Goal: Task Accomplishment & Management: Use online tool/utility

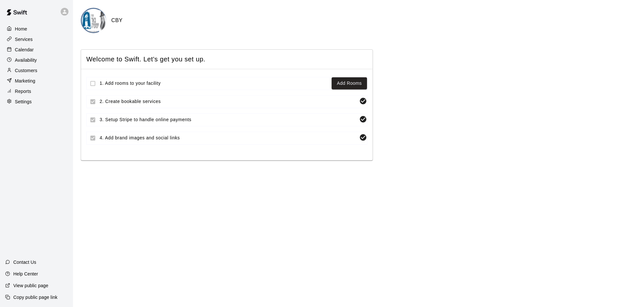
click at [20, 41] on p "Services" at bounding box center [24, 39] width 18 height 6
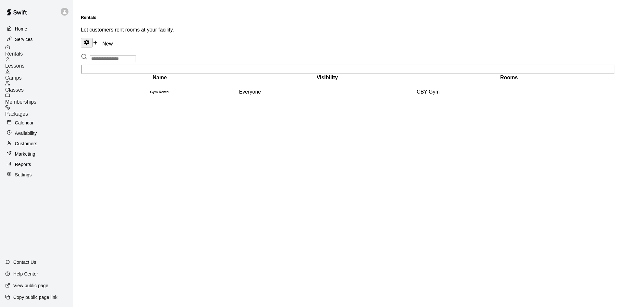
drag, startPoint x: 31, startPoint y: 297, endPoint x: 42, endPoint y: 290, distance: 12.6
click at [31, 297] on p "Copy public page link" at bounding box center [35, 297] width 44 height 6
click at [23, 130] on p "Availability" at bounding box center [26, 133] width 22 height 6
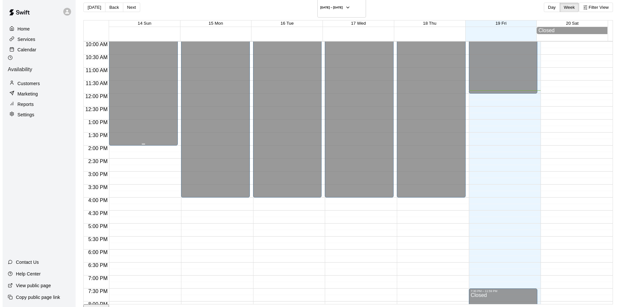
scroll to position [87, 0]
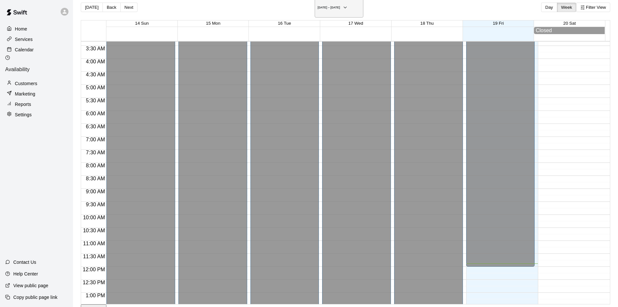
click at [334, 6] on h6 "[DATE] – [DATE]" at bounding box center [329, 7] width 22 height 3
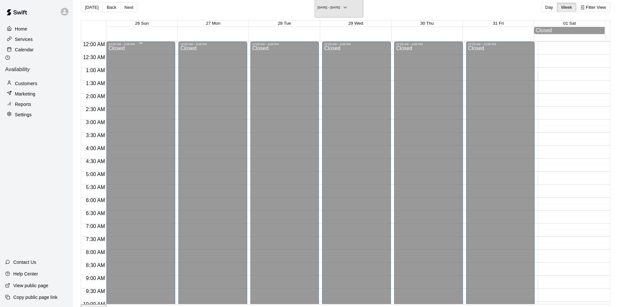
scroll to position [260, 0]
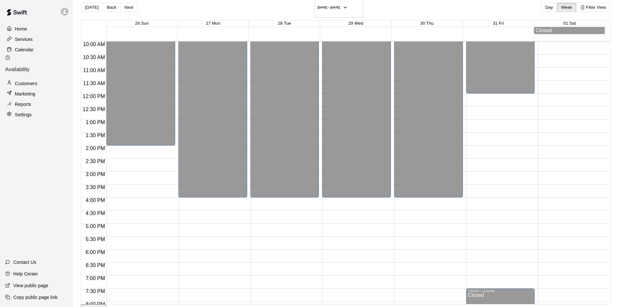
click at [30, 80] on p "Customers" at bounding box center [26, 83] width 22 height 6
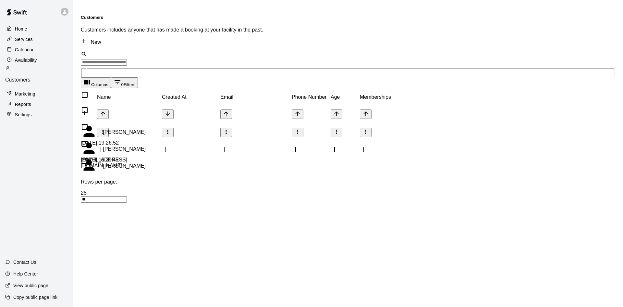
click at [142, 140] on div "[PERSON_NAME]" at bounding box center [113, 149] width 65 height 18
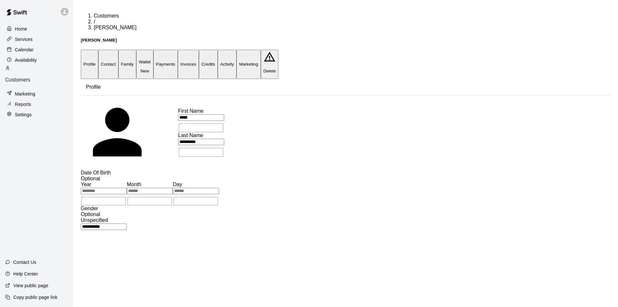
click at [237, 50] on button "Activity" at bounding box center [227, 64] width 19 height 29
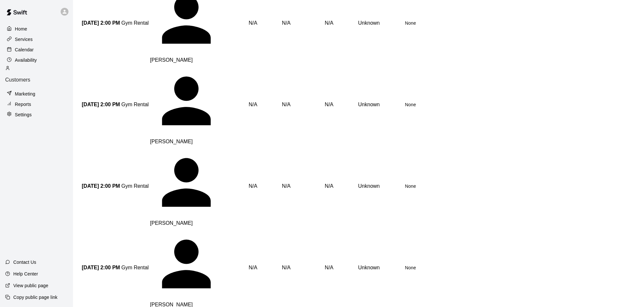
scroll to position [221, 0]
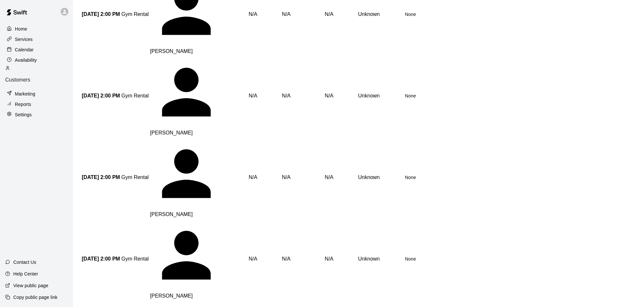
click at [17, 51] on p "Calendar" at bounding box center [24, 49] width 19 height 6
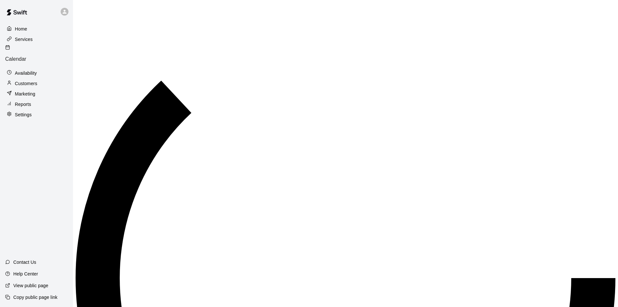
scroll to position [309, 0]
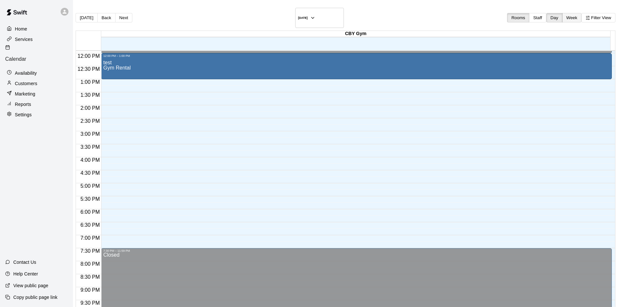
click at [562, 15] on button "Week" at bounding box center [571, 17] width 19 height 9
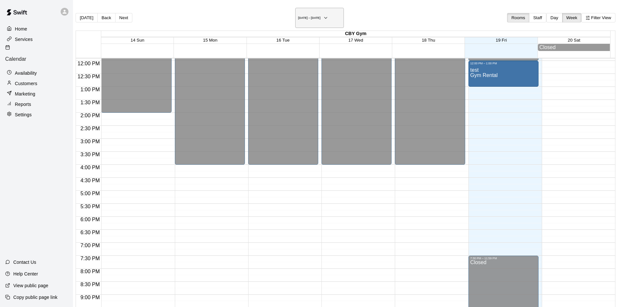
click at [319, 16] on h6 "[DATE] – [DATE]" at bounding box center [309, 17] width 22 height 3
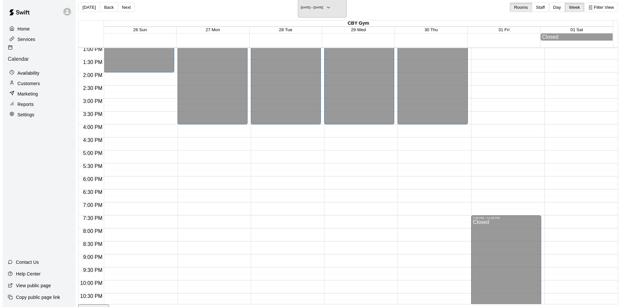
scroll to position [361, 0]
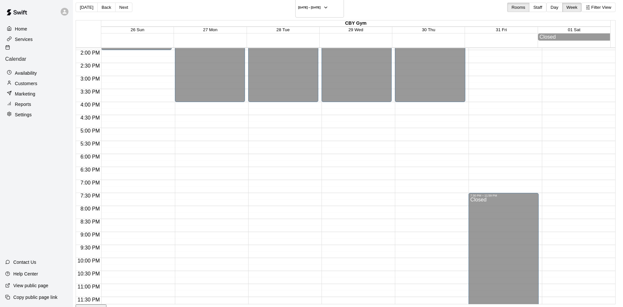
click at [182, 73] on li "Gym Rental" at bounding box center [108, 70] width 148 height 6
type input "**********"
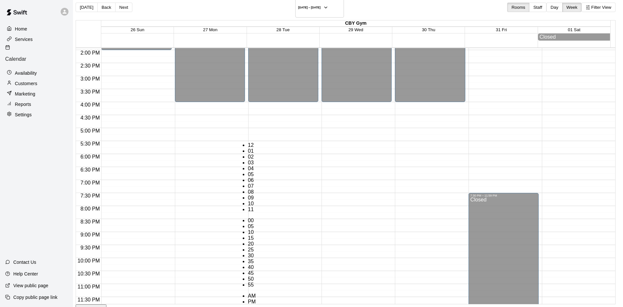
scroll to position [12, 0]
click at [248, 183] on li "07" at bounding box center [252, 186] width 8 height 6
click at [256, 252] on li "30" at bounding box center [252, 255] width 8 height 6
type input "********"
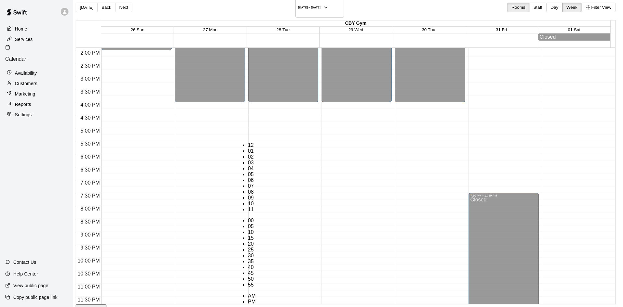
scroll to position [76, 0]
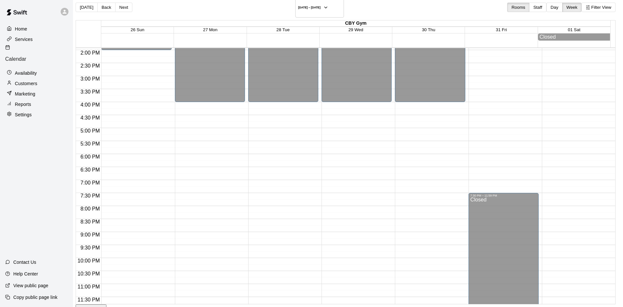
type input "******"
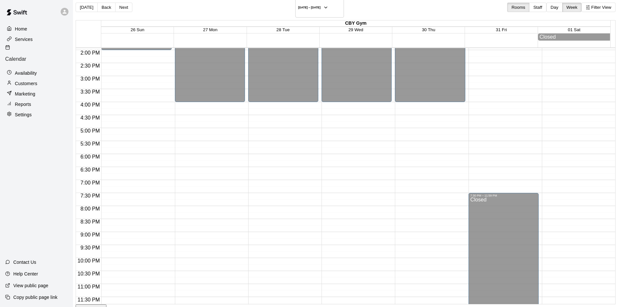
type input "*****"
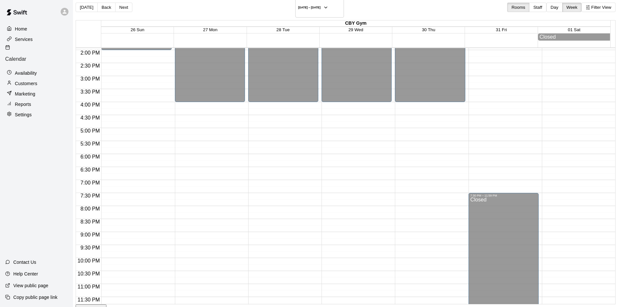
scroll to position [0, 0]
type input "**"
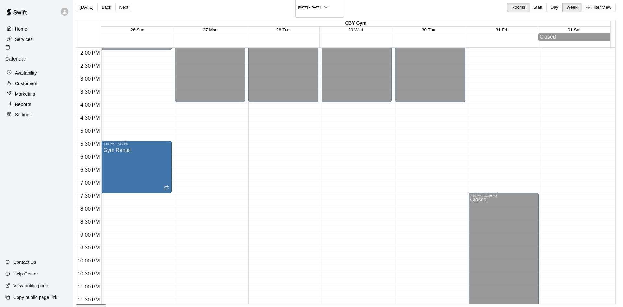
select select "**"
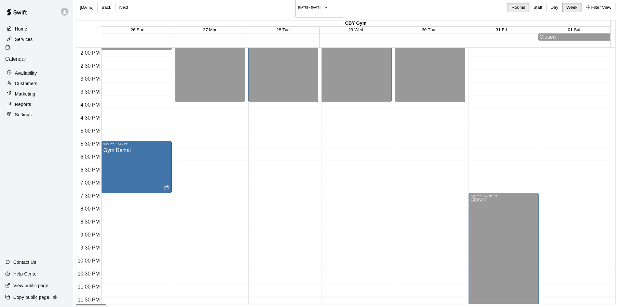
type input "*****"
type input "******"
type input "**********"
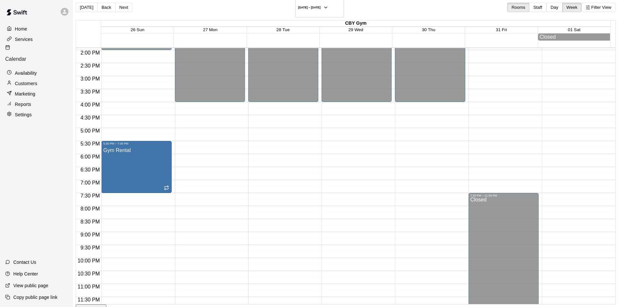
scroll to position [446, 0]
type input "**********"
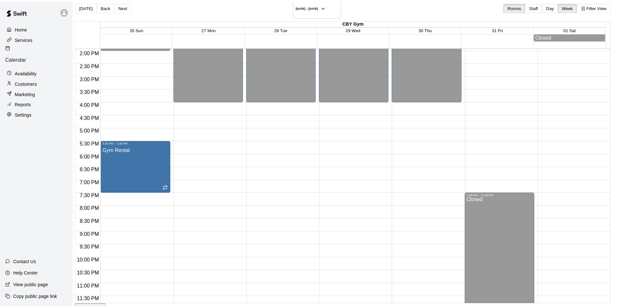
scroll to position [0, 0]
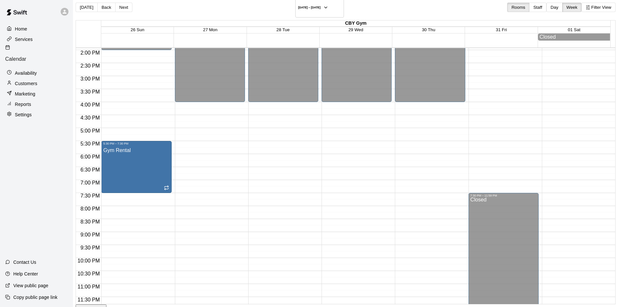
select select "**"
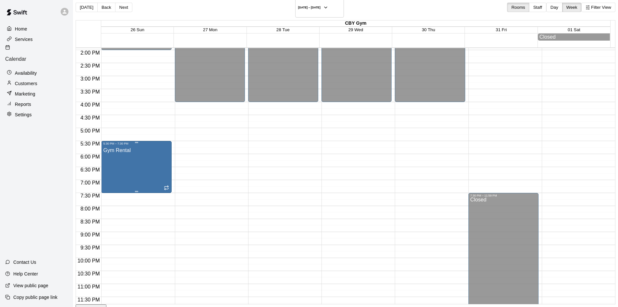
click at [130, 158] on div "Gym Rental" at bounding box center [116, 298] width 27 height 307
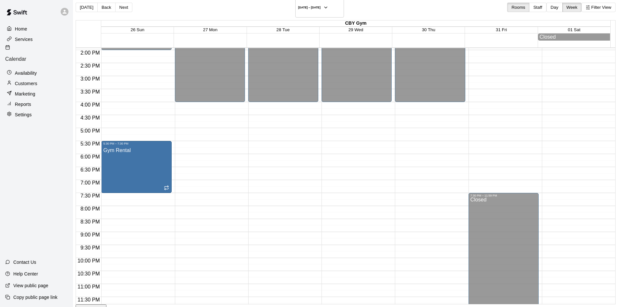
drag, startPoint x: 132, startPoint y: 220, endPoint x: 127, endPoint y: 212, distance: 9.5
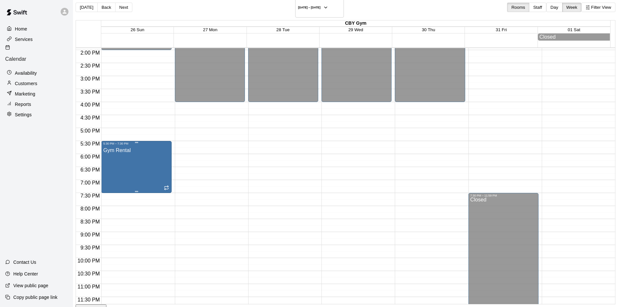
click at [143, 169] on div "Gym Rental" at bounding box center [136, 298] width 66 height 307
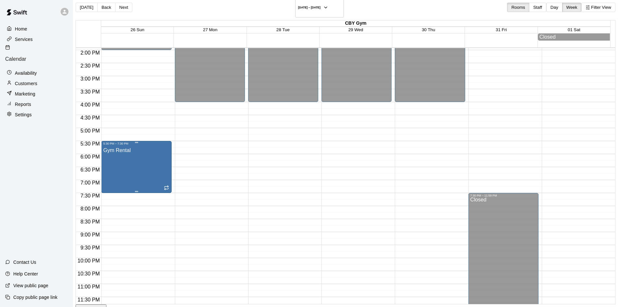
click at [167, 177] on div "Gym Rental" at bounding box center [136, 298] width 66 height 307
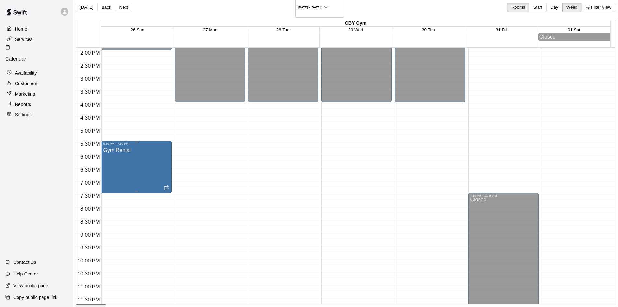
click at [153, 146] on div "Gym Rental" at bounding box center [136, 298] width 66 height 307
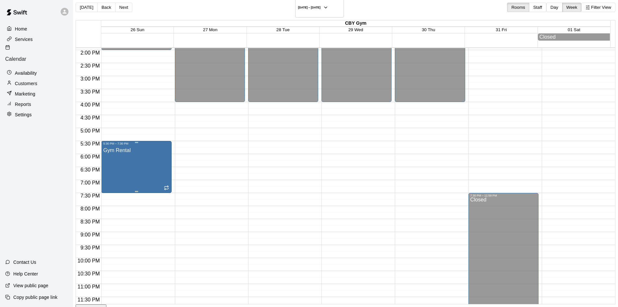
click at [165, 151] on div "Gym Rental" at bounding box center [136, 298] width 66 height 307
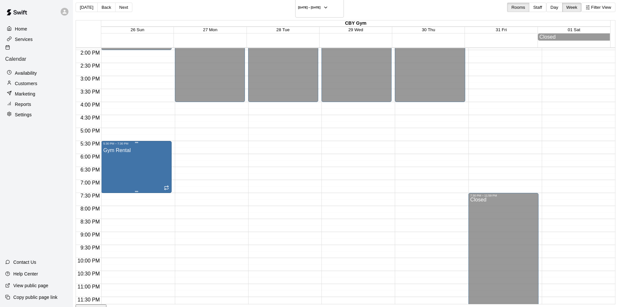
click at [148, 170] on div "Gym Rental" at bounding box center [136, 298] width 66 height 307
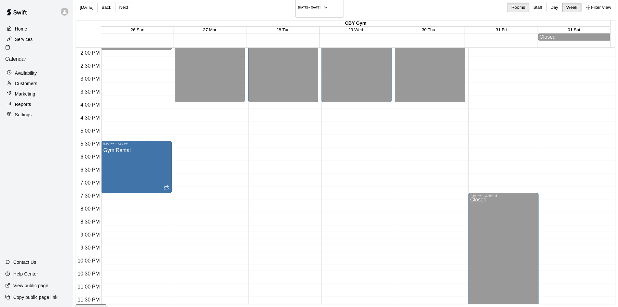
click at [126, 164] on div "Gym Rental" at bounding box center [116, 298] width 27 height 307
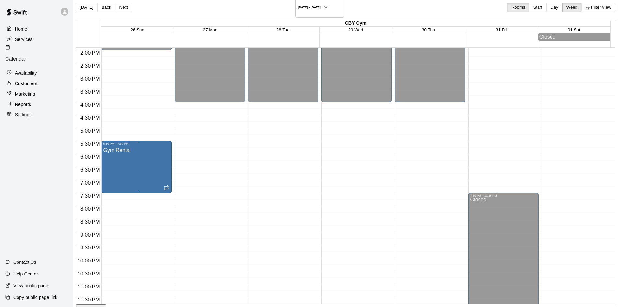
click at [157, 150] on div "Gym Rental" at bounding box center [136, 298] width 66 height 307
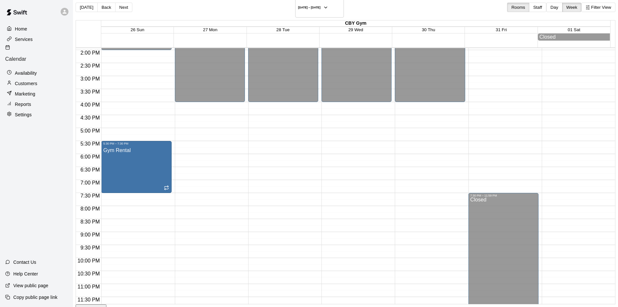
click at [37, 99] on div "Reports" at bounding box center [36, 104] width 63 height 10
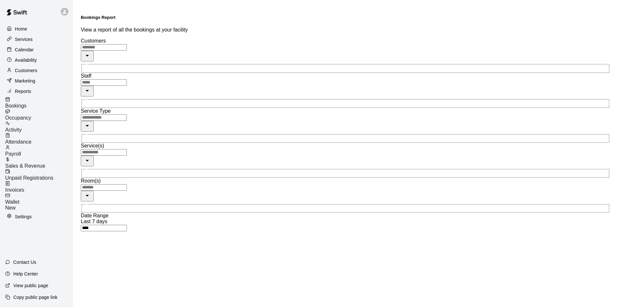
click at [30, 55] on div "Home Services Calendar Availability Customers Marketing Reports Bookings Occupa…" at bounding box center [36, 122] width 73 height 199
click at [30, 49] on p "Calendar" at bounding box center [24, 49] width 19 height 6
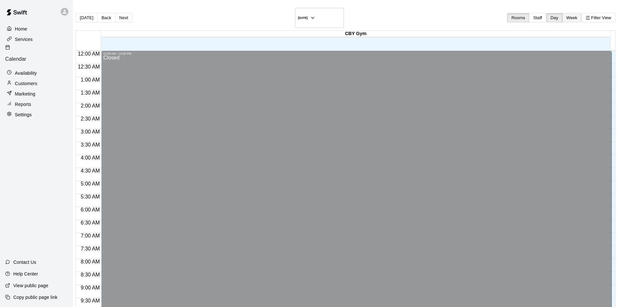
click at [562, 13] on button "Week" at bounding box center [571, 17] width 19 height 9
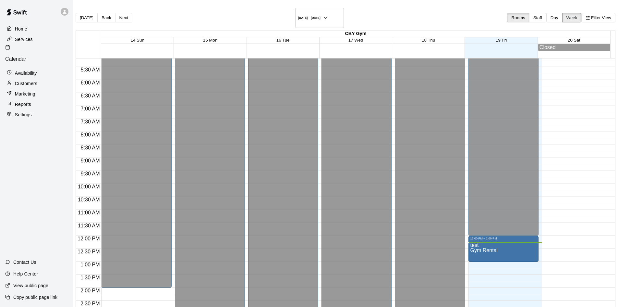
scroll to position [87, 0]
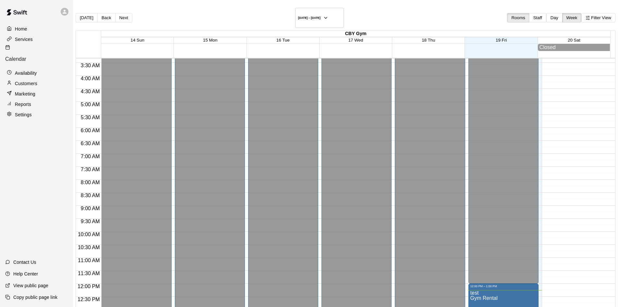
click at [21, 80] on p "Customers" at bounding box center [26, 83] width 22 height 6
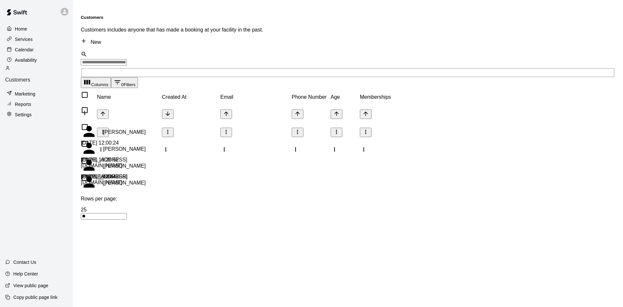
click at [133, 174] on div "[PERSON_NAME]" at bounding box center [113, 183] width 65 height 18
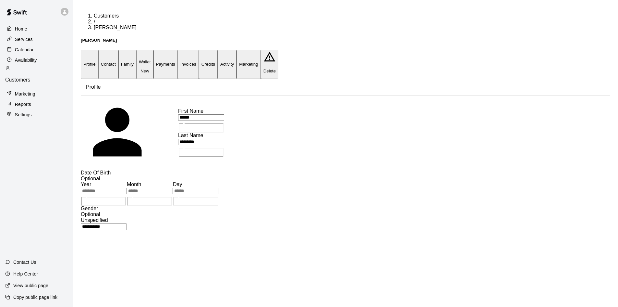
click at [237, 50] on button "Activity" at bounding box center [227, 64] width 19 height 29
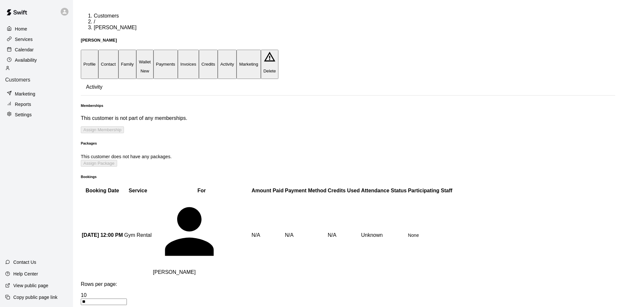
click at [408, 200] on td "None" at bounding box center [430, 234] width 45 height 81
click at [98, 50] on button "Profile" at bounding box center [90, 64] width 18 height 29
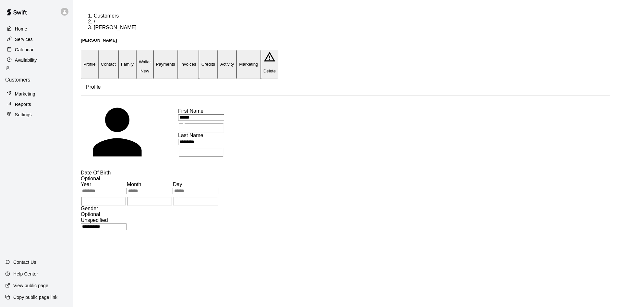
click at [237, 50] on button "Activity" at bounding box center [227, 64] width 19 height 29
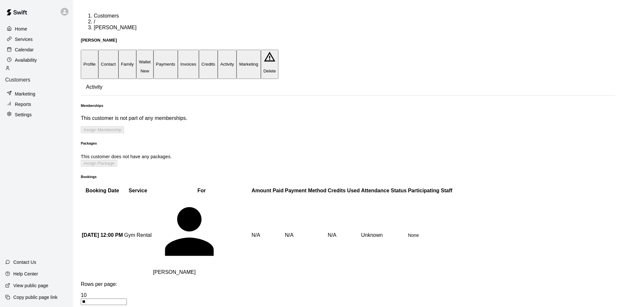
drag, startPoint x: 51, startPoint y: 297, endPoint x: 106, endPoint y: 275, distance: 59.2
click at [51, 297] on p "Copy public page link" at bounding box center [35, 297] width 44 height 6
click at [32, 62] on p "Availability" at bounding box center [26, 60] width 22 height 6
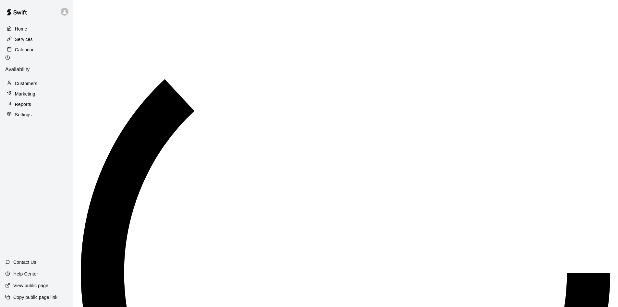
scroll to position [318, 0]
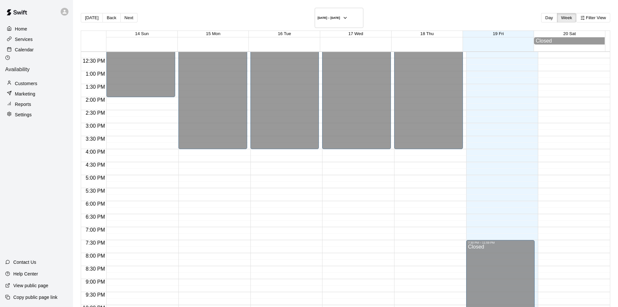
click at [34, 52] on div "Calendar" at bounding box center [36, 50] width 63 height 10
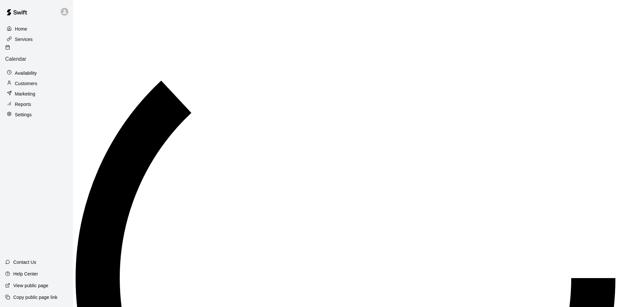
scroll to position [318, 0]
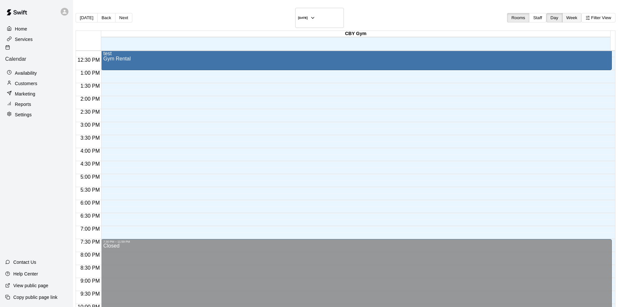
click at [562, 13] on button "Week" at bounding box center [571, 17] width 19 height 9
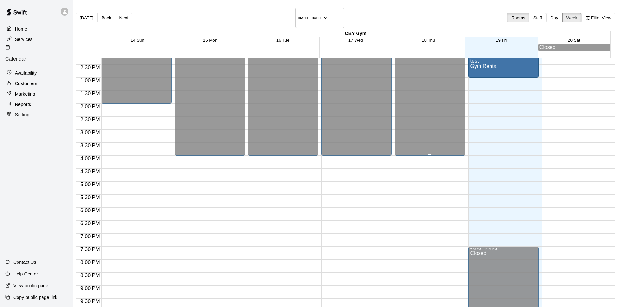
scroll to position [0, 0]
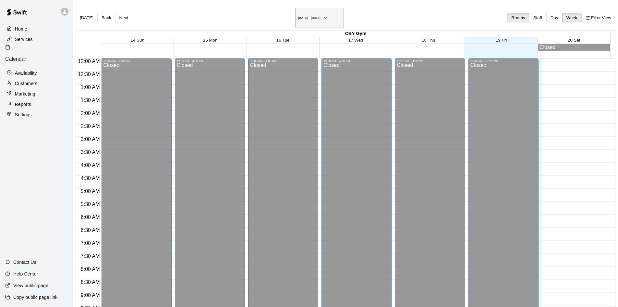
click at [303, 16] on h6 "[DATE] – [DATE]" at bounding box center [309, 17] width 22 height 3
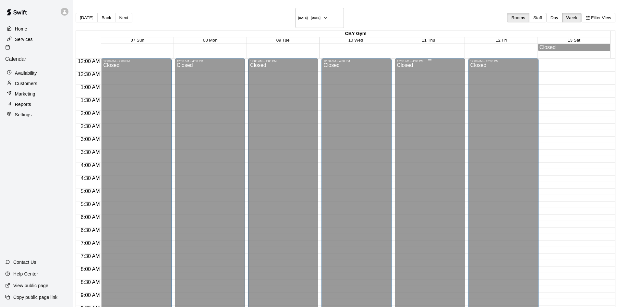
scroll to position [173, 0]
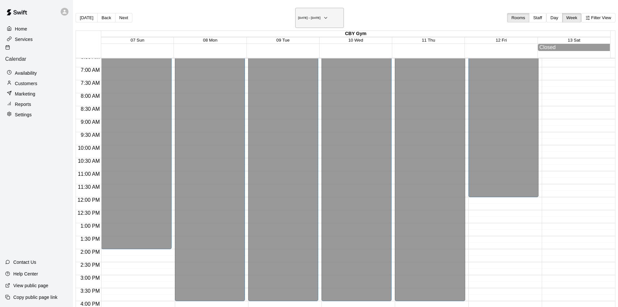
click at [326, 20] on button "[DATE] – [DATE]" at bounding box center [319, 18] width 49 height 20
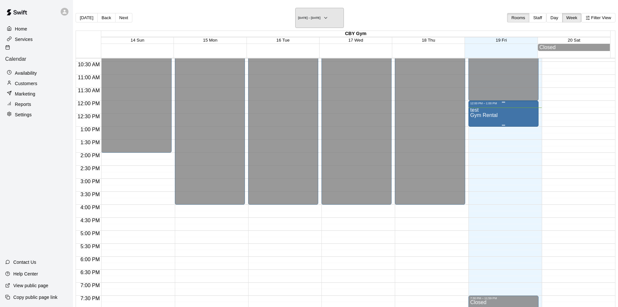
scroll to position [260, 0]
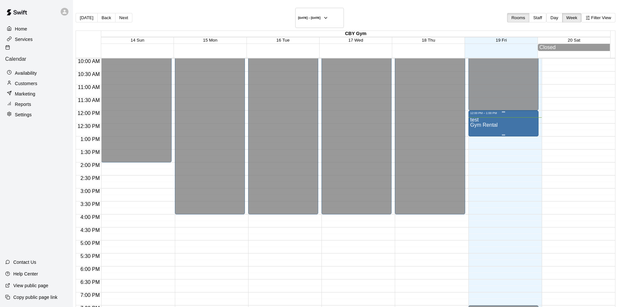
click at [470, 119] on div "test Gym Rental" at bounding box center [503, 268] width 66 height 307
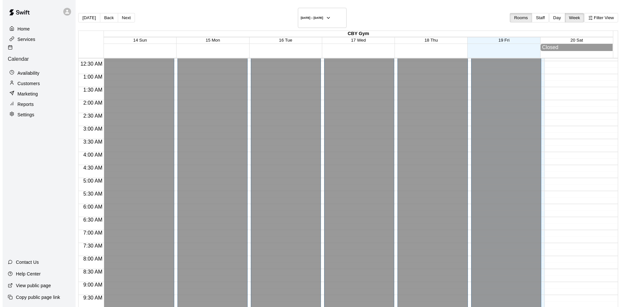
scroll to position [0, 0]
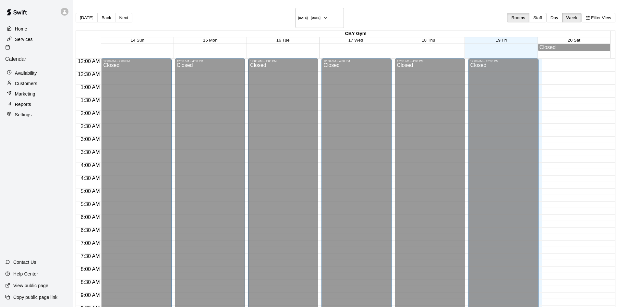
click at [29, 80] on p "Customers" at bounding box center [26, 83] width 22 height 6
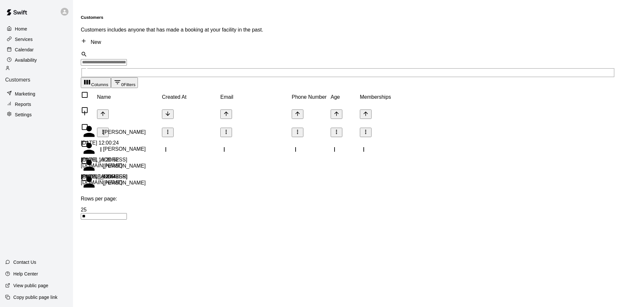
click at [20, 99] on div "Reports" at bounding box center [36, 104] width 63 height 10
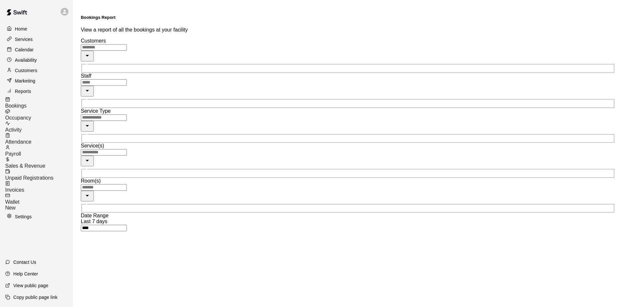
click at [106, 49] on div "​" at bounding box center [348, 58] width 534 height 29
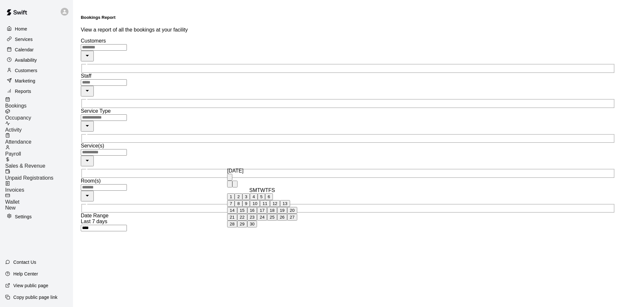
click at [235, 200] on button "1" at bounding box center [230, 196] width 7 height 7
type input "**********"
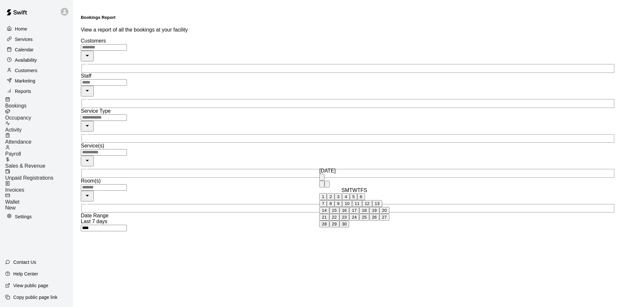
click at [363, 174] on div "[DATE]" at bounding box center [354, 171] width 70 height 6
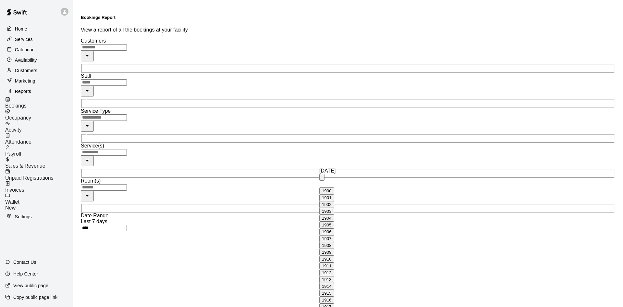
scroll to position [445, 0]
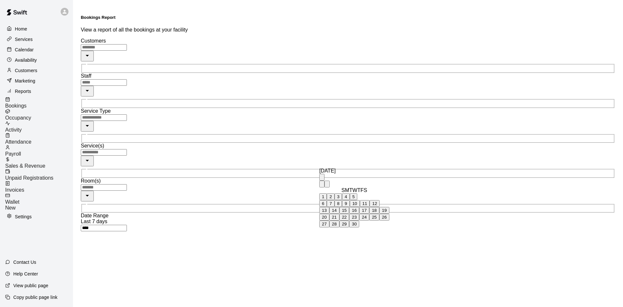
click at [353, 174] on div "[DATE]" at bounding box center [354, 171] width 70 height 6
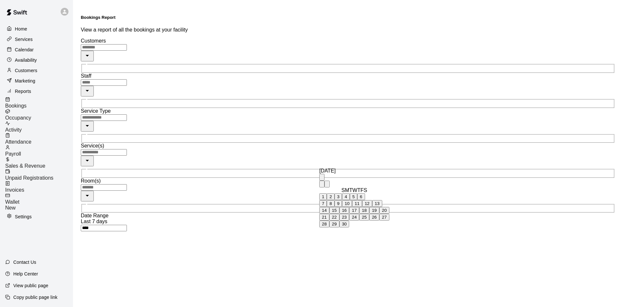
click at [361, 174] on div "[DATE]" at bounding box center [354, 171] width 70 height 6
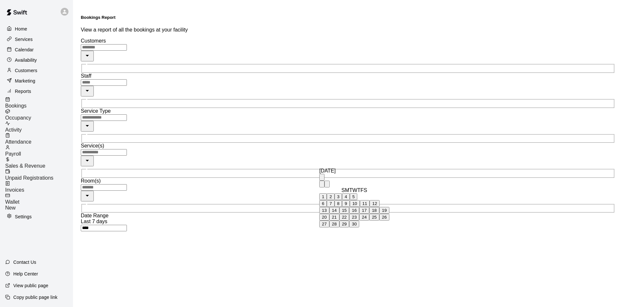
click at [322, 185] on icon "Previous month" at bounding box center [322, 185] width 0 height 0
click at [339, 234] on button "31" at bounding box center [334, 230] width 10 height 7
type input "**********"
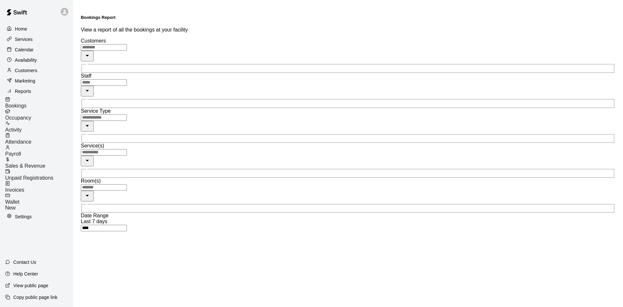
type input "******"
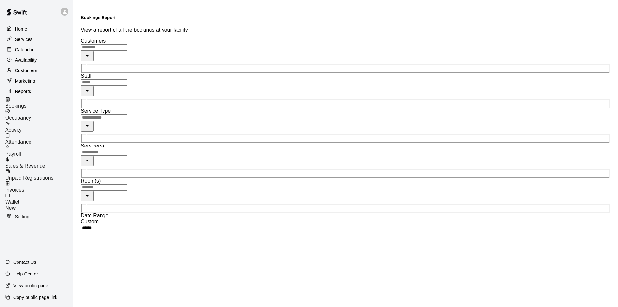
drag, startPoint x: 153, startPoint y: 115, endPoint x: 306, endPoint y: 119, distance: 152.5
drag, startPoint x: 386, startPoint y: 117, endPoint x: 510, endPoint y: 122, distance: 124.0
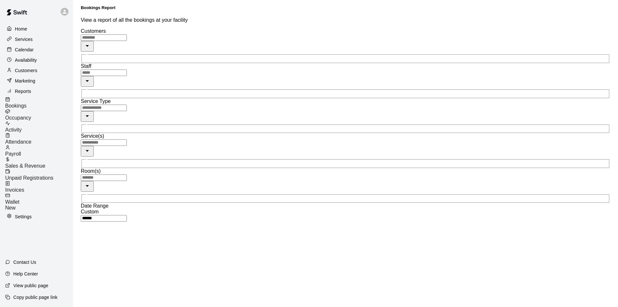
scroll to position [61, 0]
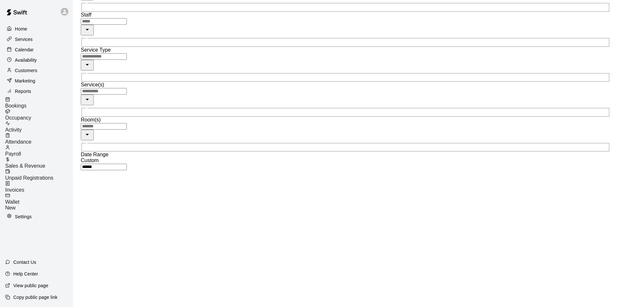
drag, startPoint x: 402, startPoint y: 184, endPoint x: 457, endPoint y: 190, distance: 56.2
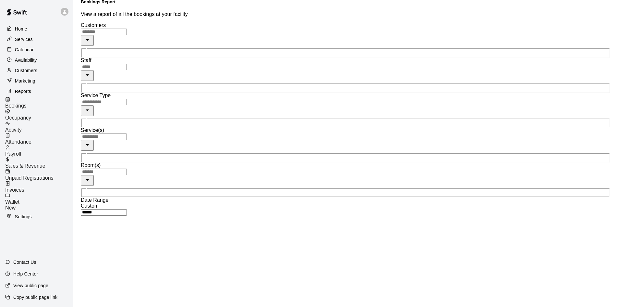
scroll to position [0, 0]
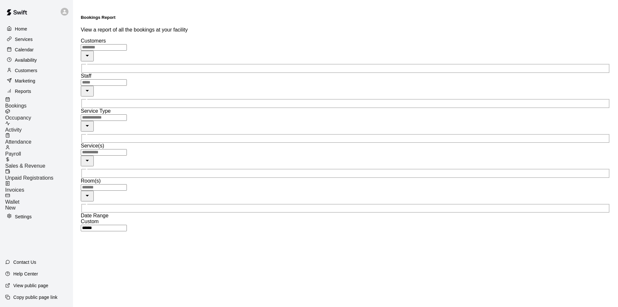
drag, startPoint x: 418, startPoint y: 257, endPoint x: 395, endPoint y: 275, distance: 29.1
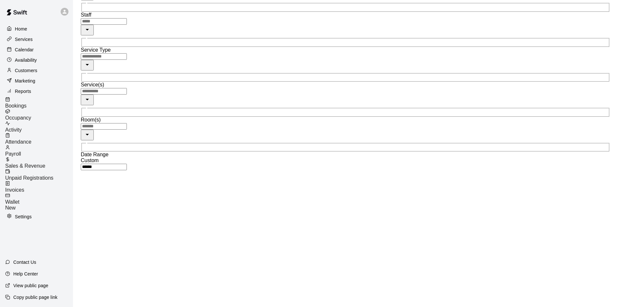
drag, startPoint x: 251, startPoint y: 241, endPoint x: 380, endPoint y: 244, distance: 128.5
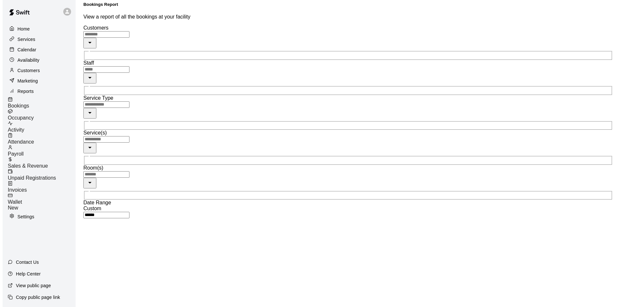
scroll to position [0, 0]
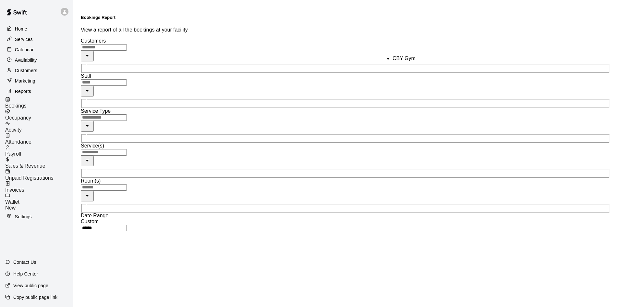
click at [127, 184] on input "text" at bounding box center [104, 187] width 46 height 6
click at [43, 163] on span "Sales & Revenue" at bounding box center [25, 166] width 40 height 6
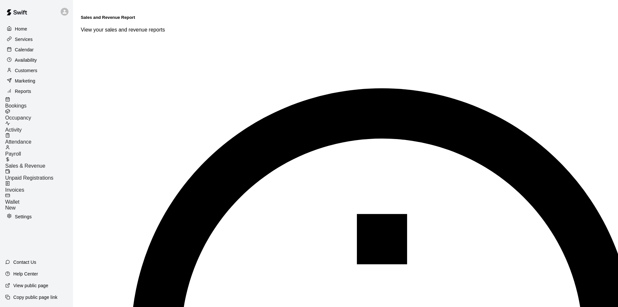
drag, startPoint x: 115, startPoint y: 30, endPoint x: 199, endPoint y: 41, distance: 85.4
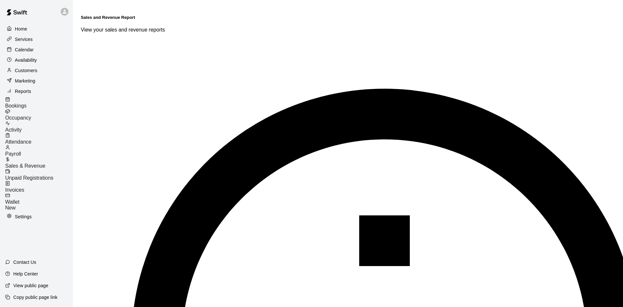
drag, startPoint x: 333, startPoint y: 162, endPoint x: 348, endPoint y: 161, distance: 14.9
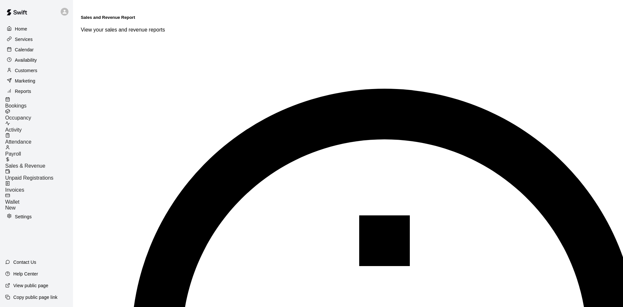
drag, startPoint x: 332, startPoint y: 163, endPoint x: 343, endPoint y: 160, distance: 11.0
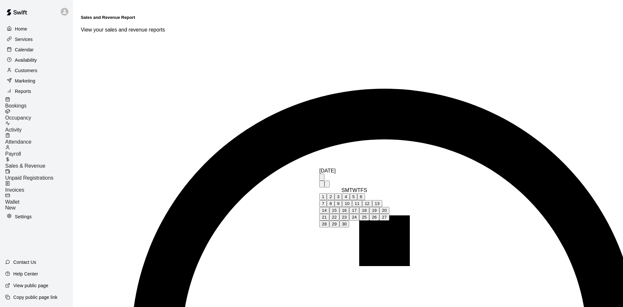
click at [361, 174] on div "[DATE]" at bounding box center [354, 171] width 70 height 6
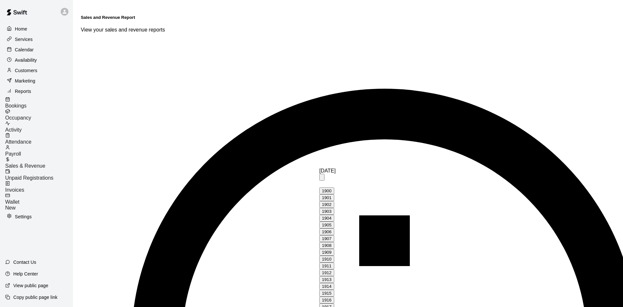
scroll to position [445, 0]
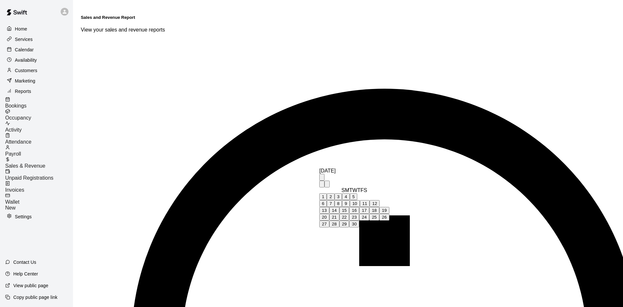
click at [364, 174] on div "[DATE]" at bounding box center [354, 171] width 70 height 6
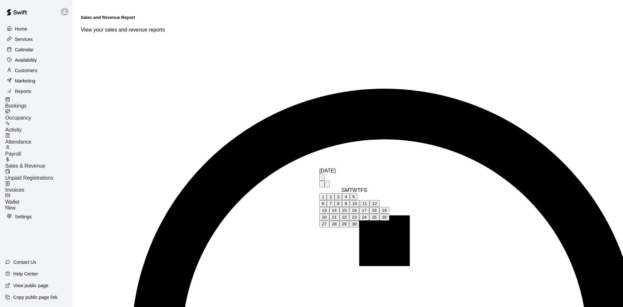
click at [324, 180] on button "Previous month" at bounding box center [321, 183] width 5 height 7
click at [339, 234] on button "31" at bounding box center [334, 230] width 10 height 7
type input "**********"
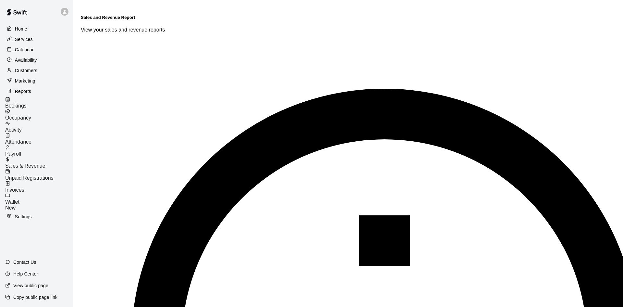
type input "******"
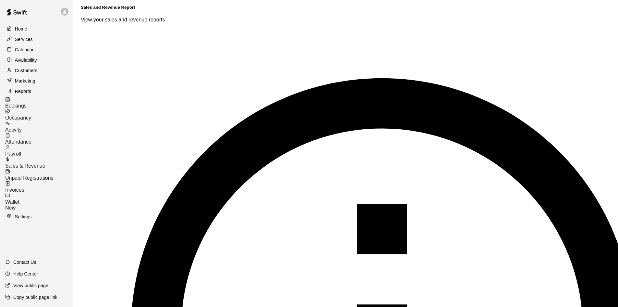
scroll to position [140, 0]
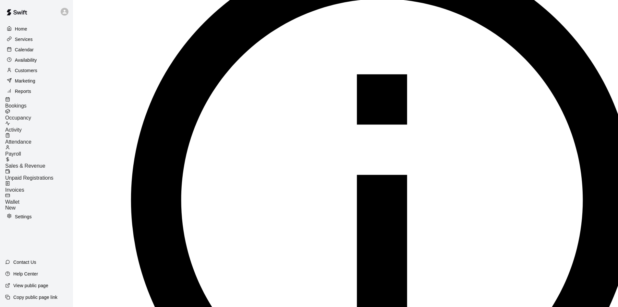
drag, startPoint x: 182, startPoint y: 166, endPoint x: 283, endPoint y: 168, distance: 100.3
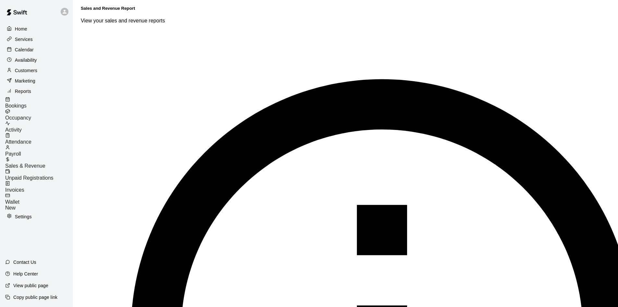
scroll to position [0, 0]
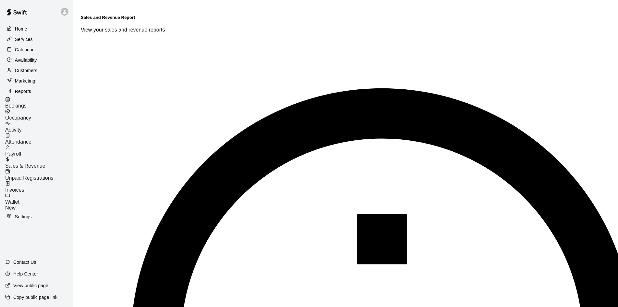
drag, startPoint x: 91, startPoint y: 142, endPoint x: 154, endPoint y: 143, distance: 63.3
drag, startPoint x: 345, startPoint y: 130, endPoint x: 387, endPoint y: 134, distance: 42.4
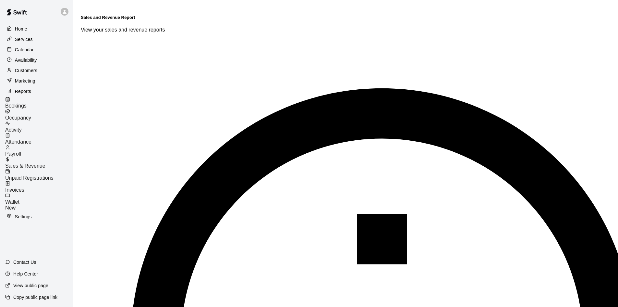
drag, startPoint x: 296, startPoint y: 117, endPoint x: 432, endPoint y: 126, distance: 136.3
click at [45, 175] on span "Unpaid Registrations" at bounding box center [29, 178] width 48 height 6
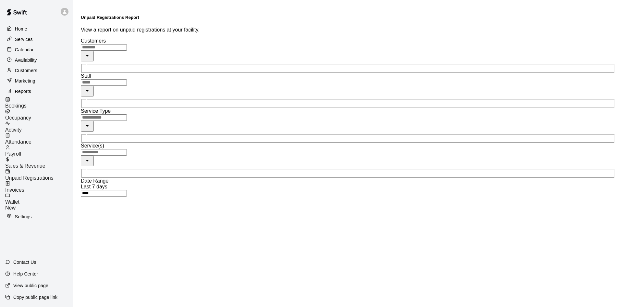
drag, startPoint x: 251, startPoint y: 161, endPoint x: 267, endPoint y: 158, distance: 16.1
drag, startPoint x: 345, startPoint y: 164, endPoint x: 351, endPoint y: 163, distance: 6.3
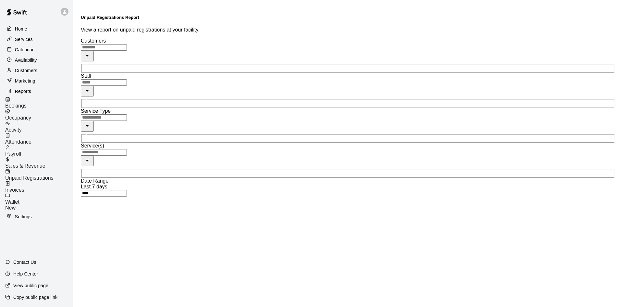
type input "**********"
type input "******"
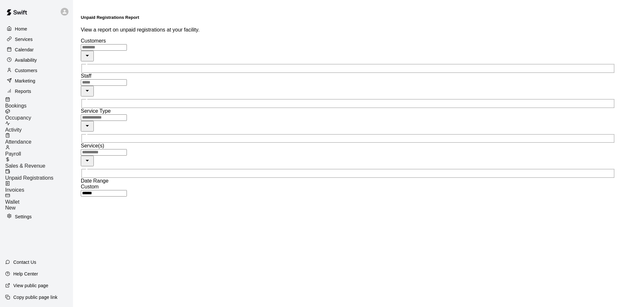
drag, startPoint x: 169, startPoint y: 179, endPoint x: 581, endPoint y: 176, distance: 412.1
drag, startPoint x: 429, startPoint y: 201, endPoint x: 600, endPoint y: 236, distance: 174.4
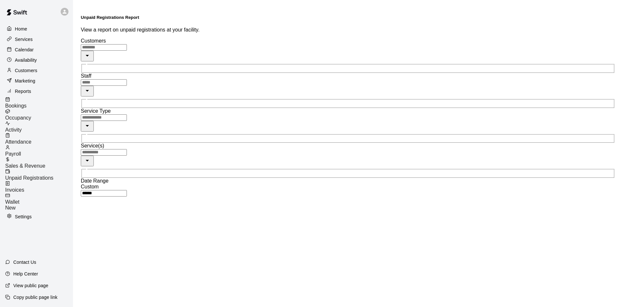
drag, startPoint x: 531, startPoint y: 272, endPoint x: 569, endPoint y: 265, distance: 38.2
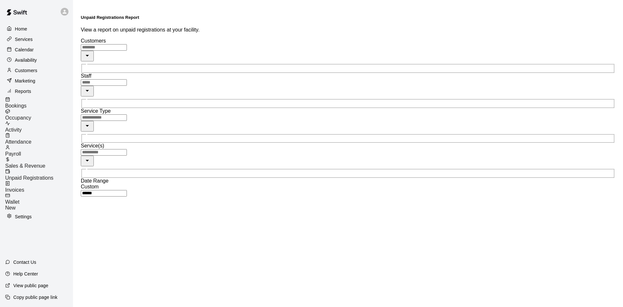
click at [122, 170] on button "Show all" at bounding box center [111, 166] width 21 height 7
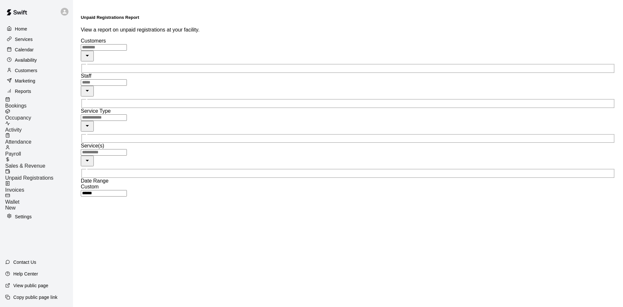
click at [44, 181] on div "Invoices" at bounding box center [39, 187] width 68 height 12
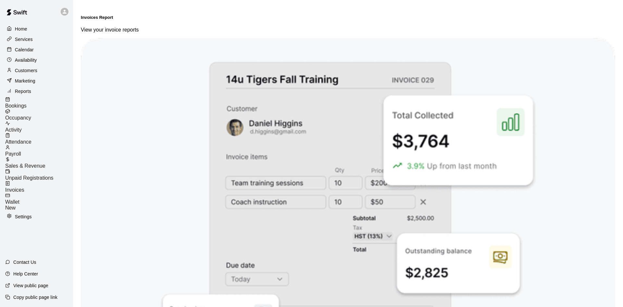
drag, startPoint x: 376, startPoint y: 92, endPoint x: 418, endPoint y: 106, distance: 44.0
click at [419, 105] on div "Upgrade to create invoices for your customers Send invoices to your customers t…" at bounding box center [348, 271] width 534 height 466
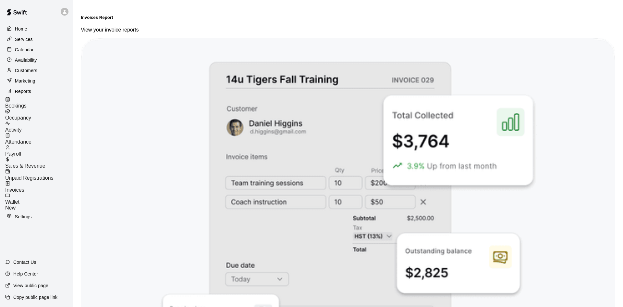
drag, startPoint x: 305, startPoint y: 49, endPoint x: 357, endPoint y: 95, distance: 70.1
click at [275, 269] on html "Home Services Calendar Availability Customers Marketing Reports Bookings Occupa…" at bounding box center [311, 253] width 623 height 507
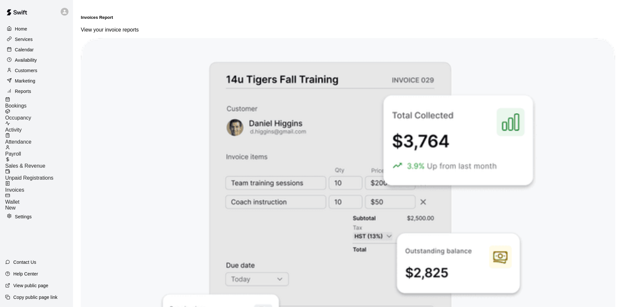
click at [16, 205] on span "New" at bounding box center [10, 208] width 10 height 6
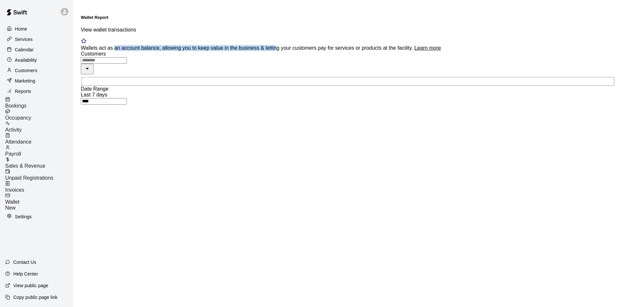
drag, startPoint x: 126, startPoint y: 33, endPoint x: 278, endPoint y: 40, distance: 152.0
click at [274, 42] on div "Wallets act as an account balance, allowing you to keep value in the business &…" at bounding box center [348, 44] width 534 height 13
click at [278, 45] on div "Wallets act as an account balance, allowing you to keep value in the business &…" at bounding box center [348, 48] width 534 height 6
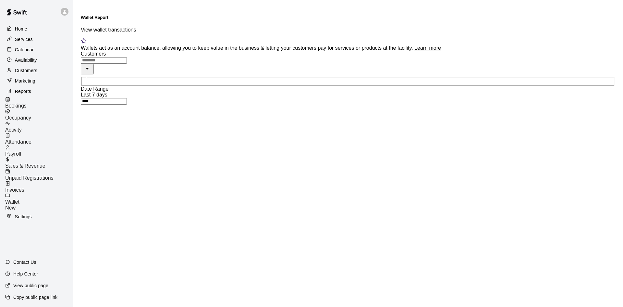
click at [23, 103] on div at bounding box center [39, 100] width 68 height 6
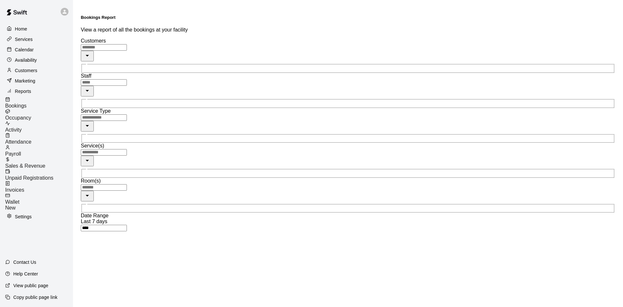
click at [31, 117] on span "Occupancy" at bounding box center [18, 118] width 26 height 6
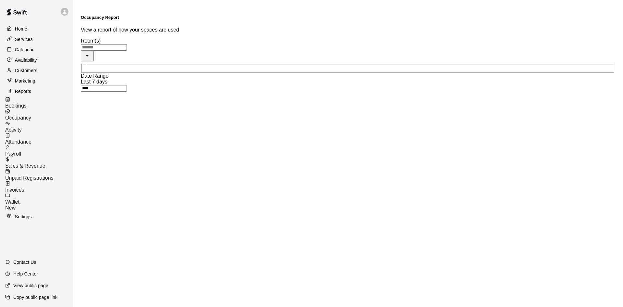
click at [55, 122] on div "Activity" at bounding box center [39, 127] width 68 height 12
drag, startPoint x: 56, startPoint y: 139, endPoint x: 51, endPoint y: 139, distance: 4.9
click at [56, 139] on div "Attendance" at bounding box center [39, 139] width 68 height 12
click at [127, 114] on input "text" at bounding box center [104, 117] width 46 height 6
drag, startPoint x: 244, startPoint y: 76, endPoint x: 252, endPoint y: 72, distance: 8.4
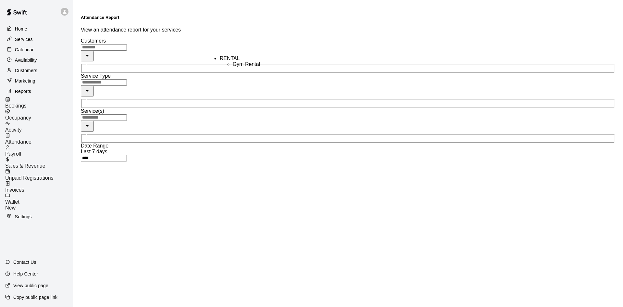
click at [245, 67] on li "Gym Rental" at bounding box center [264, 64] width 63 height 6
click at [103, 131] on icon "Open" at bounding box center [99, 135] width 8 height 8
click at [90, 132] on icon "Clear" at bounding box center [86, 135] width 6 height 6
drag, startPoint x: 623, startPoint y: 65, endPoint x: 682, endPoint y: 67, distance: 59.1
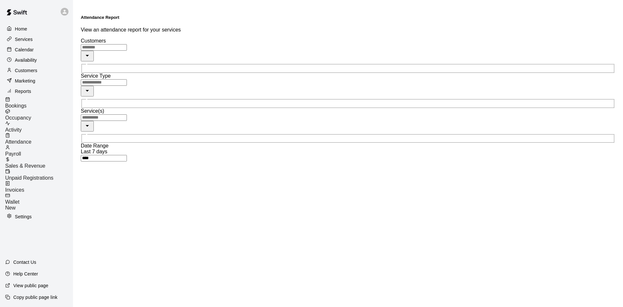
click at [34, 175] on span "Unpaid Registrations" at bounding box center [29, 178] width 48 height 6
click at [22, 127] on span "Activity" at bounding box center [13, 130] width 17 height 6
click at [27, 106] on span "Bookings" at bounding box center [15, 106] width 21 height 6
click at [26, 91] on p "Reports" at bounding box center [23, 91] width 16 height 6
click at [24, 81] on p "Marketing" at bounding box center [25, 81] width 20 height 6
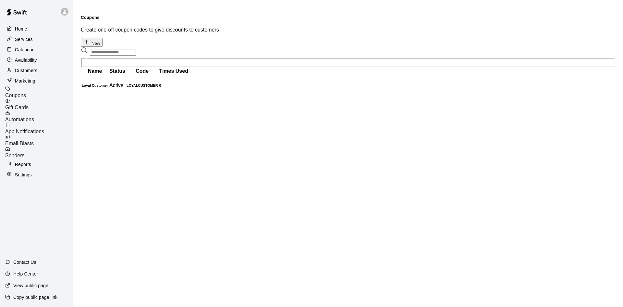
click at [23, 71] on p "Customers" at bounding box center [26, 70] width 22 height 6
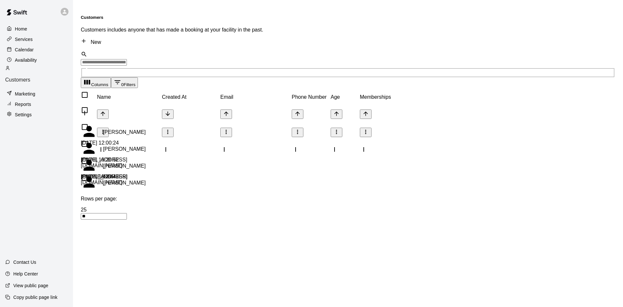
click at [23, 63] on p "Availability" at bounding box center [26, 60] width 22 height 6
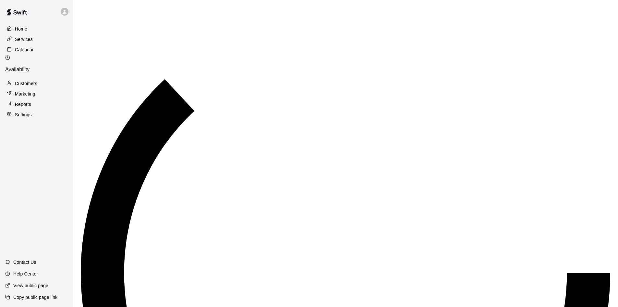
scroll to position [322, 0]
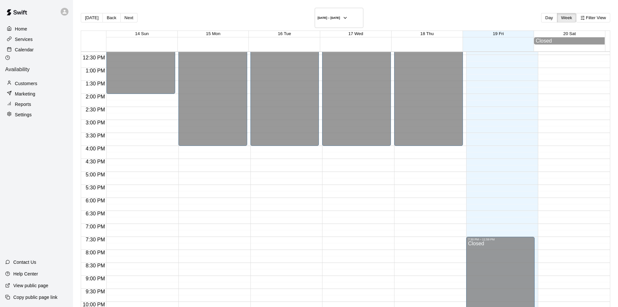
click at [24, 52] on p "Calendar" at bounding box center [24, 49] width 19 height 6
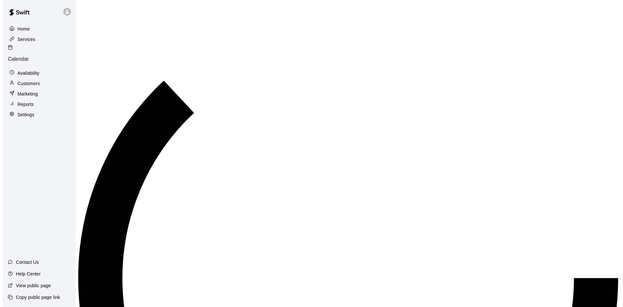
scroll to position [322, 0]
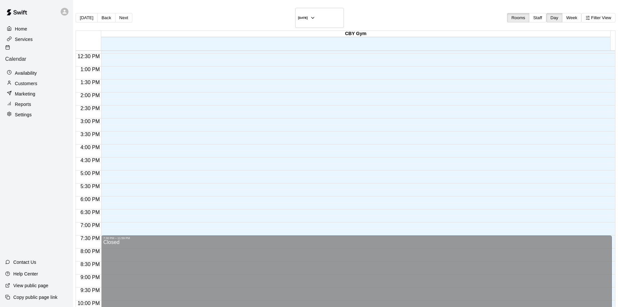
click at [24, 41] on p "Services" at bounding box center [24, 39] width 18 height 6
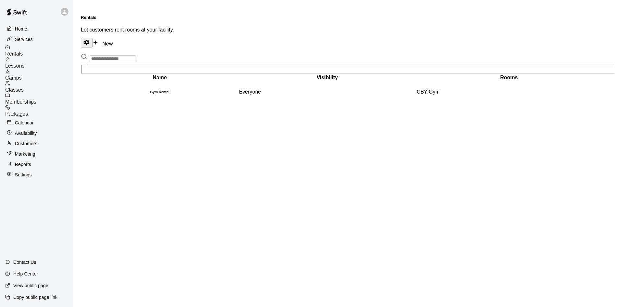
drag, startPoint x: 588, startPoint y: 126, endPoint x: 758, endPoint y: 102, distance: 171.7
click at [623, 102] on html "Home Services Rentals Lessons Camps Classes Memberships Packages Calendar Avail…" at bounding box center [311, 52] width 623 height 105
click at [31, 81] on div "Classes" at bounding box center [39, 87] width 68 height 12
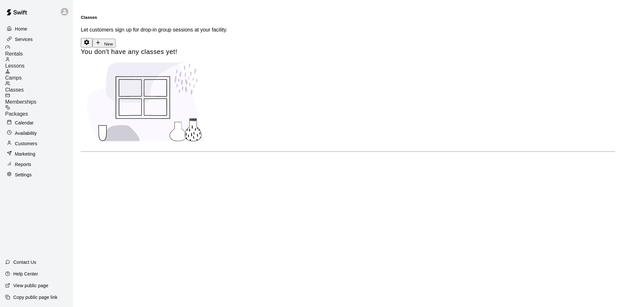
click at [22, 75] on span "Camps" at bounding box center [13, 78] width 17 height 6
drag, startPoint x: 109, startPoint y: 45, endPoint x: 242, endPoint y: 42, distance: 133.1
click at [242, 47] on span "You don't have any camps yet!" at bounding box center [348, 51] width 534 height 9
click at [25, 161] on p "Reports" at bounding box center [23, 164] width 16 height 6
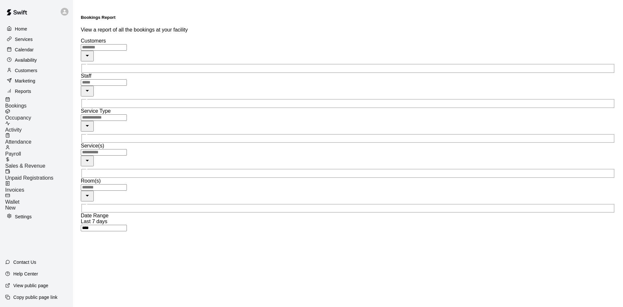
click at [16, 30] on p "Home" at bounding box center [21, 29] width 12 height 6
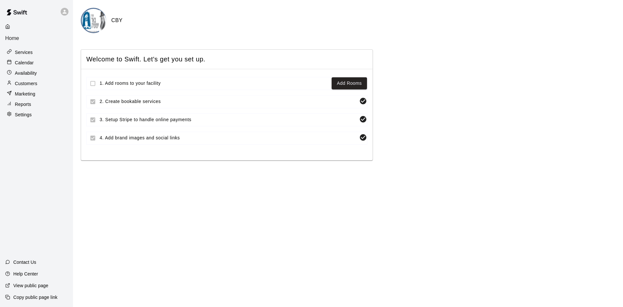
click at [30, 283] on p "View public page" at bounding box center [30, 285] width 35 height 6
